Goal: Information Seeking & Learning: Check status

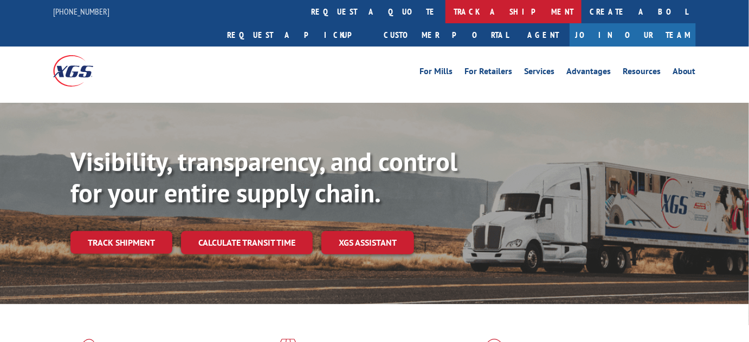
click at [445, 12] on link "track a shipment" at bounding box center [513, 11] width 136 height 23
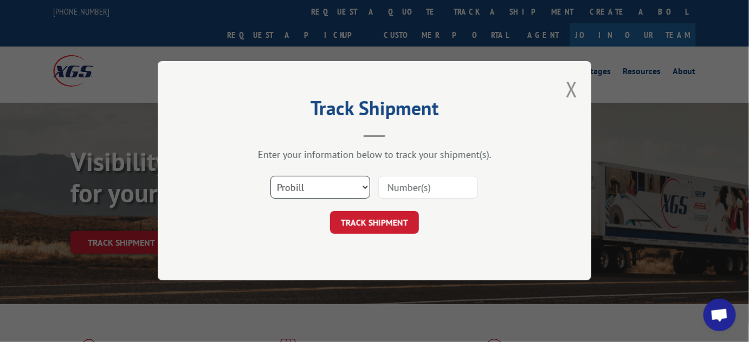
click at [330, 186] on select "Select category... Probill BOL PO" at bounding box center [320, 188] width 100 height 23
select select "bol"
click at [270, 177] on select "Select category... Probill BOL PO" at bounding box center [320, 188] width 100 height 23
click at [407, 182] on input at bounding box center [428, 188] width 100 height 23
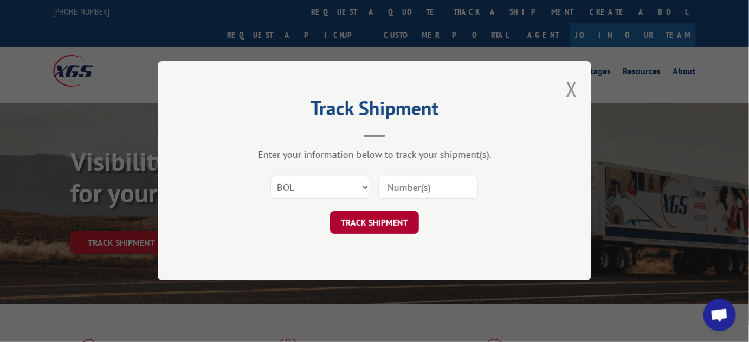
paste input "2865889"
type input "2865889"
click at [390, 226] on button "TRACK SHIPMENT" at bounding box center [374, 223] width 89 height 23
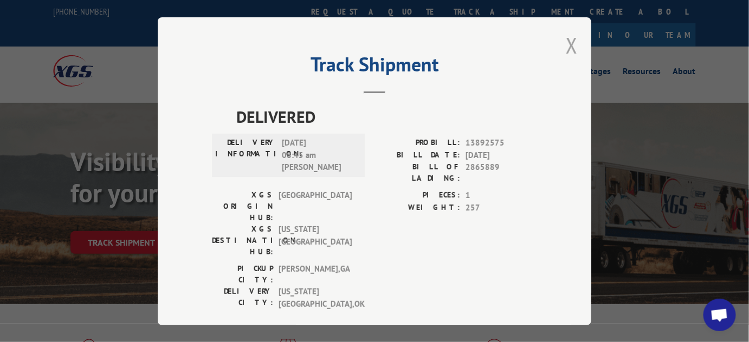
click at [566, 45] on button "Close modal" at bounding box center [572, 45] width 12 height 29
